Goal: Task Accomplishment & Management: Use online tool/utility

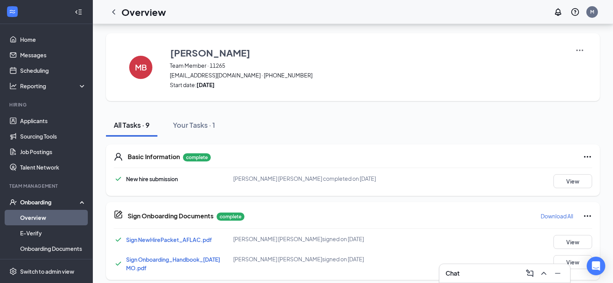
scroll to position [344, 0]
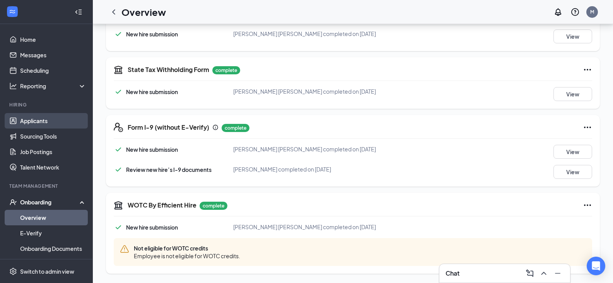
click at [38, 115] on link "Applicants" at bounding box center [53, 120] width 66 height 15
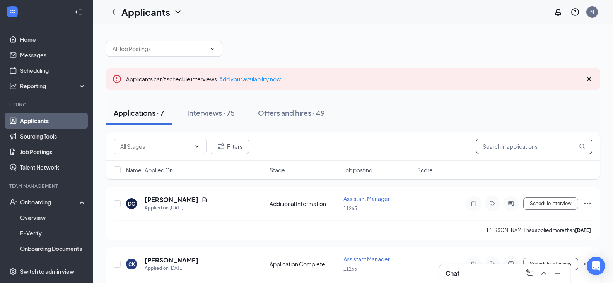
click at [511, 144] on input "text" at bounding box center [534, 146] width 116 height 15
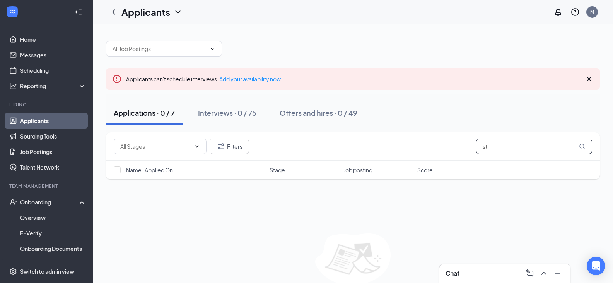
type input "s"
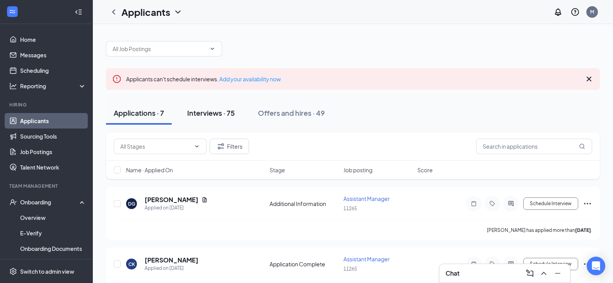
click at [240, 120] on button "Interviews · 75" at bounding box center [211, 112] width 63 height 23
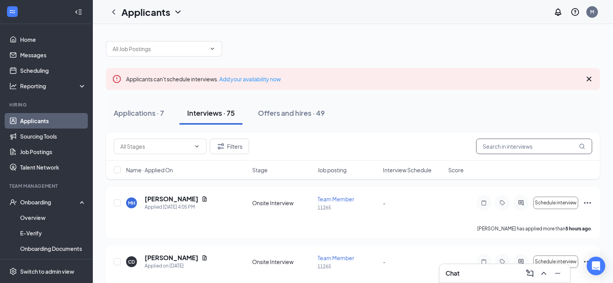
click at [539, 152] on input "text" at bounding box center [534, 146] width 116 height 15
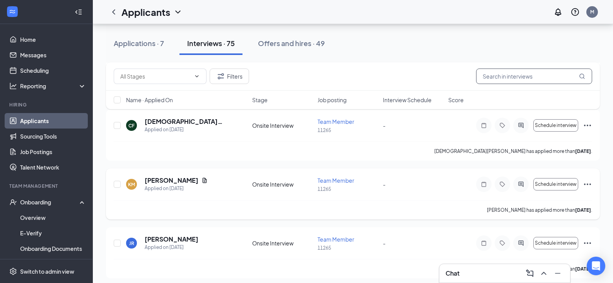
scroll to position [4317, 0]
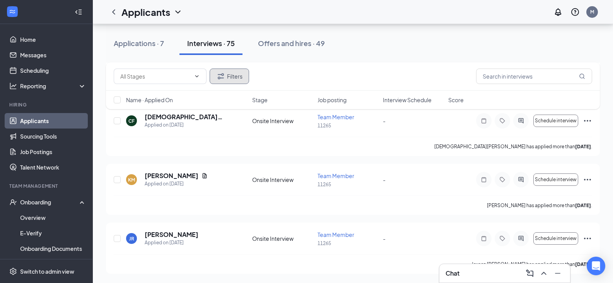
click at [235, 82] on button "Filters" at bounding box center [229, 75] width 39 height 15
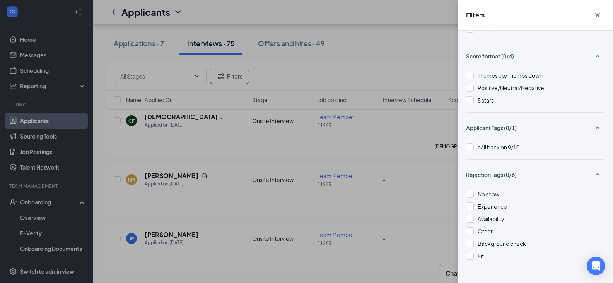
scroll to position [187, 0]
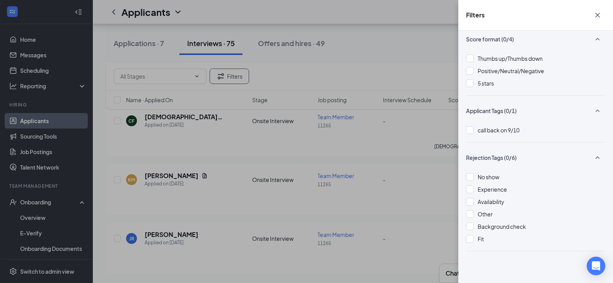
click at [595, 14] on icon "Cross" at bounding box center [597, 14] width 9 height 9
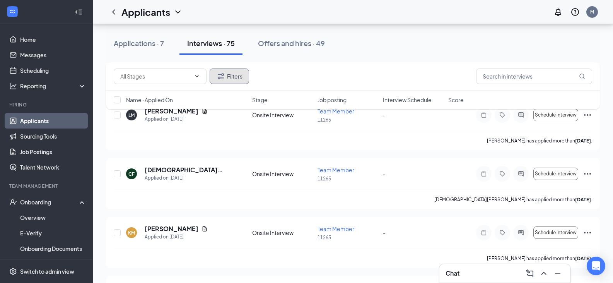
scroll to position [4317, 0]
